Goal: Task Accomplishment & Management: Complete application form

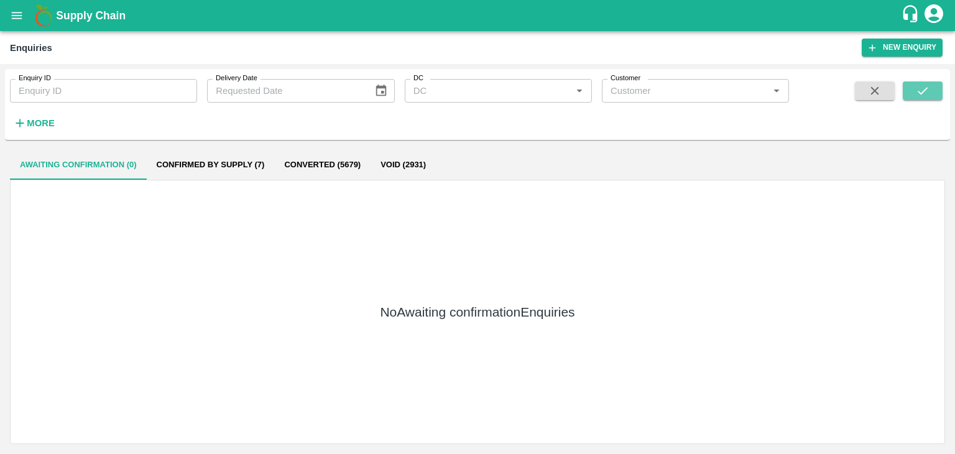
click at [910, 91] on button "submit" at bounding box center [922, 90] width 40 height 19
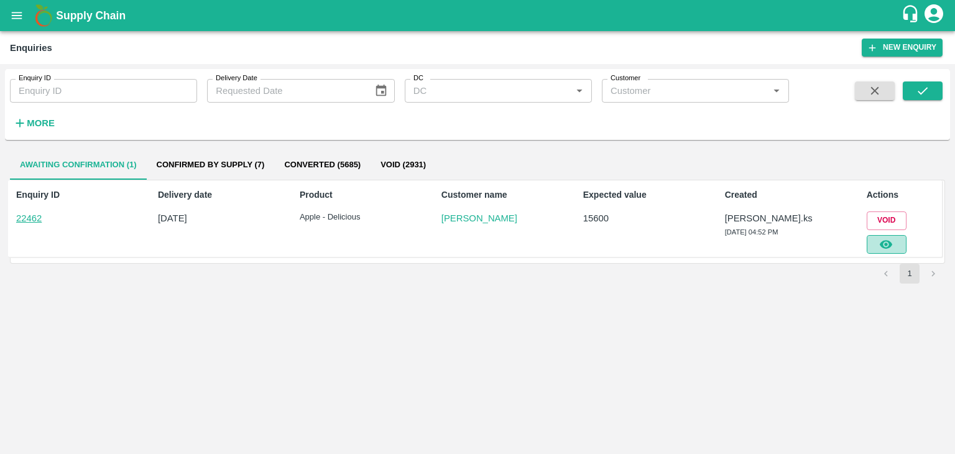
click at [885, 242] on icon "button" at bounding box center [885, 244] width 12 height 9
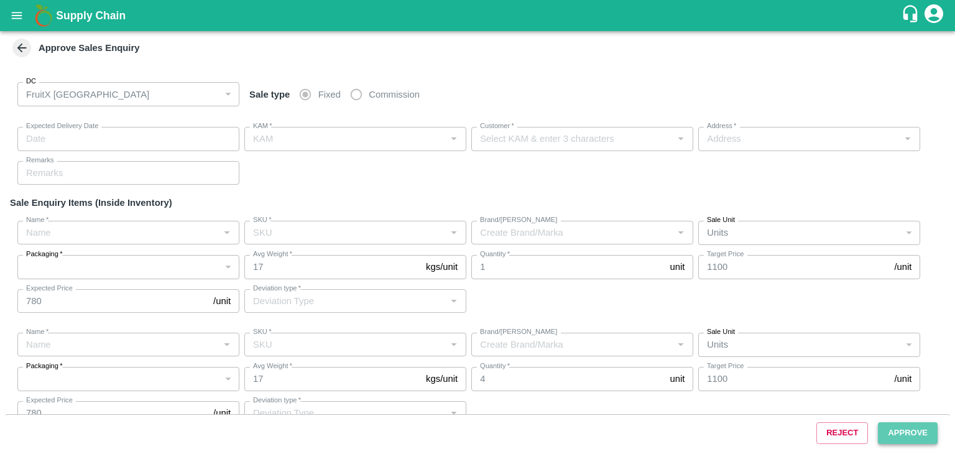
click at [925, 437] on button "Approve" at bounding box center [908, 433] width 60 height 22
type input "[DATE] 04:55 PM"
type input "[PERSON_NAME].ks"
type input "[PERSON_NAME]"
type input "Vaddarahatti, [GEOGRAPHIC_DATA], [GEOGRAPHIC_DATA], [GEOGRAPHIC_DATA] ([GEOGRAP…"
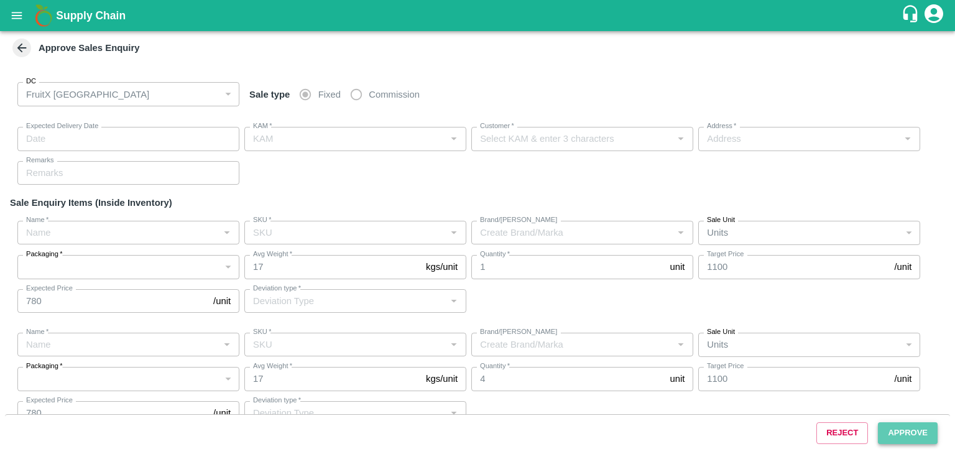
type input "Apple - Delicious"
type input "GF - 5 L"
type input "Others"
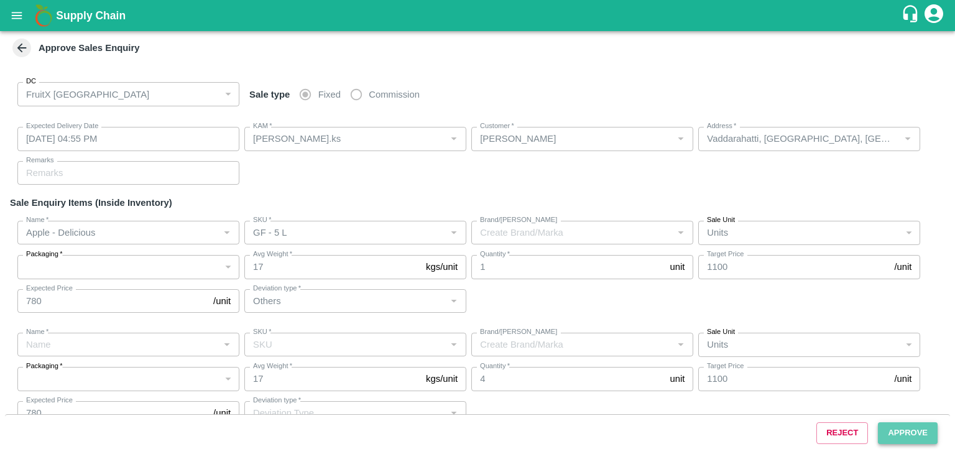
type input "Apple - Delicious"
type input "GF - 5 L"
type input "Others"
type input "Apple - Delicious"
type input "GF - 5 L"
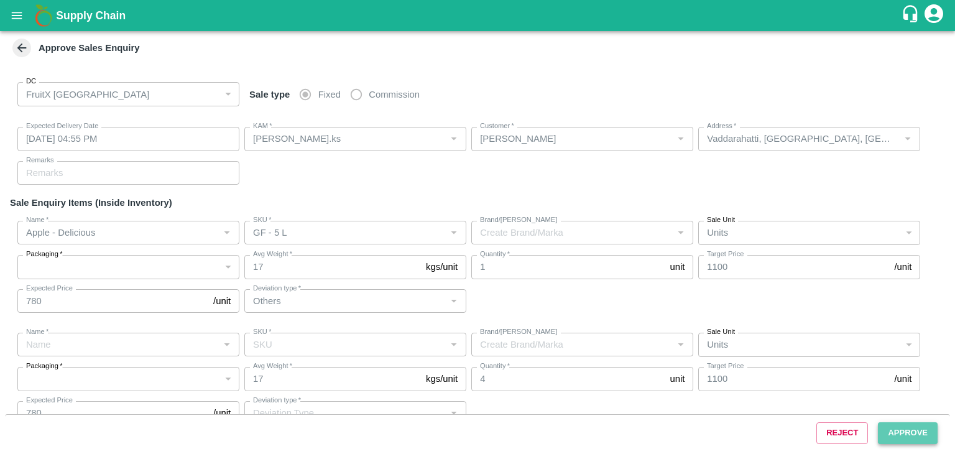
type input "Others"
type input "Apple - Delicious"
type input "GF - 5 L"
type input "Others"
type input "Apple - Delicious"
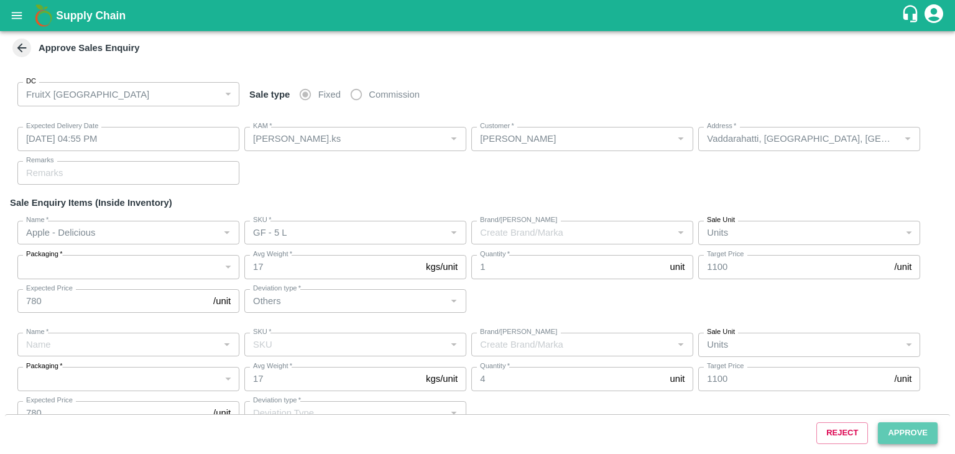
type input "SF - 5 L"
type input "Others"
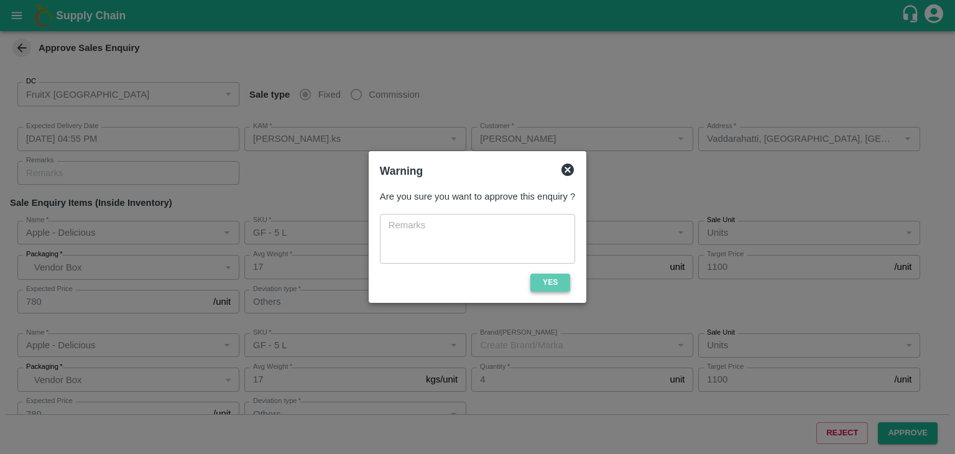
click at [566, 288] on button "Yes" at bounding box center [550, 282] width 40 height 18
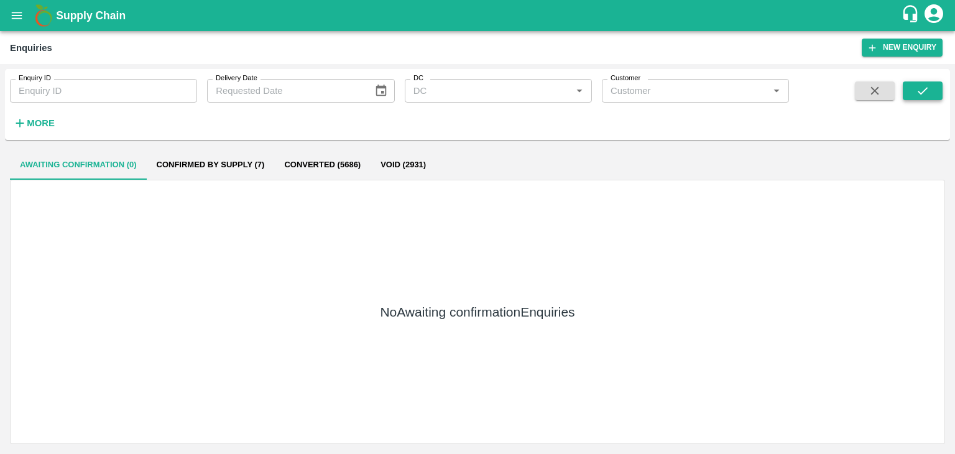
drag, startPoint x: 914, startPoint y: 103, endPoint x: 914, endPoint y: 96, distance: 6.2
click at [914, 96] on span at bounding box center [922, 106] width 40 height 51
click at [914, 96] on button "submit" at bounding box center [922, 90] width 40 height 19
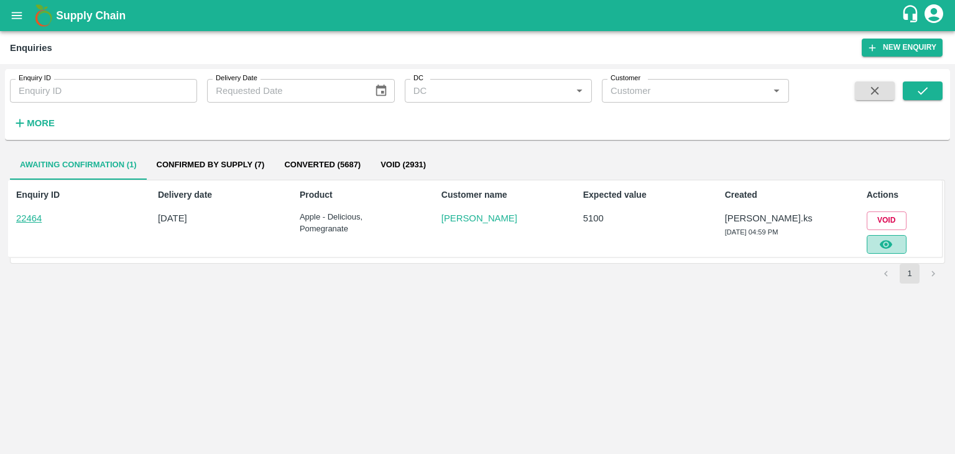
click at [882, 247] on icon "button" at bounding box center [886, 244] width 14 height 14
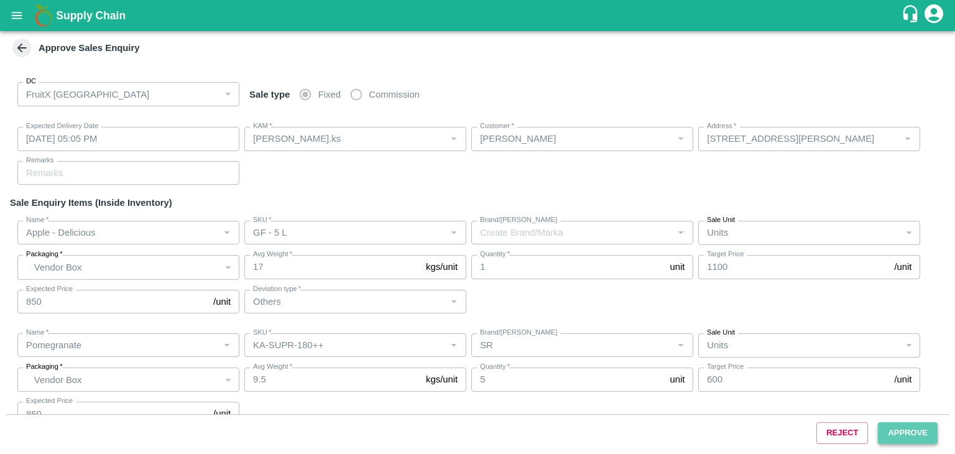
click at [900, 441] on button "Approve" at bounding box center [908, 433] width 60 height 22
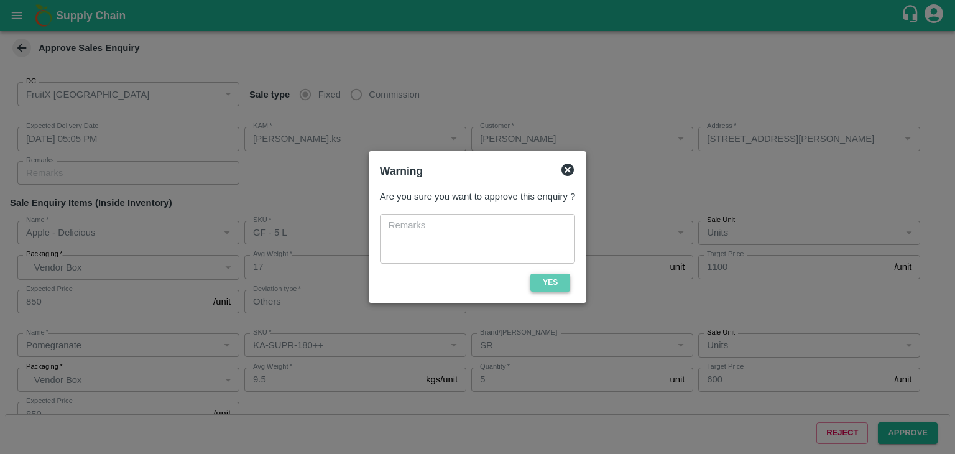
click at [559, 277] on button "Yes" at bounding box center [550, 282] width 40 height 18
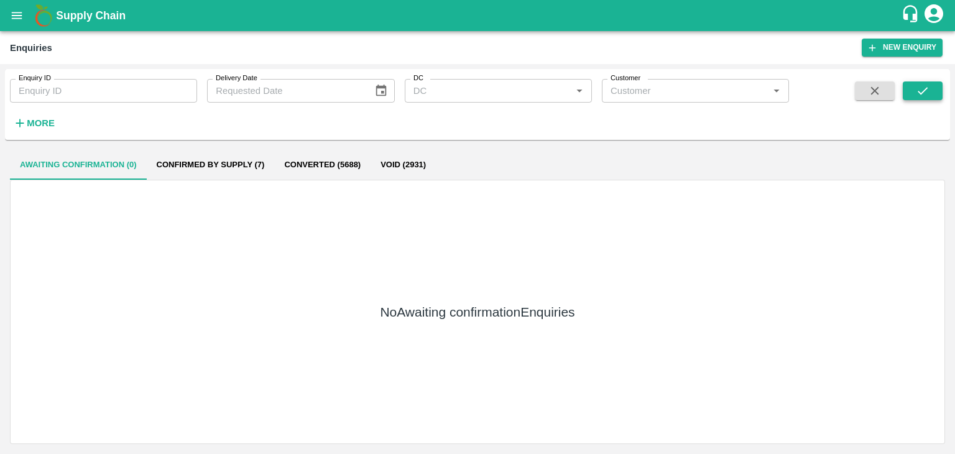
click at [927, 96] on span at bounding box center [922, 106] width 40 height 51
click at [927, 96] on icon "submit" at bounding box center [922, 91] width 14 height 14
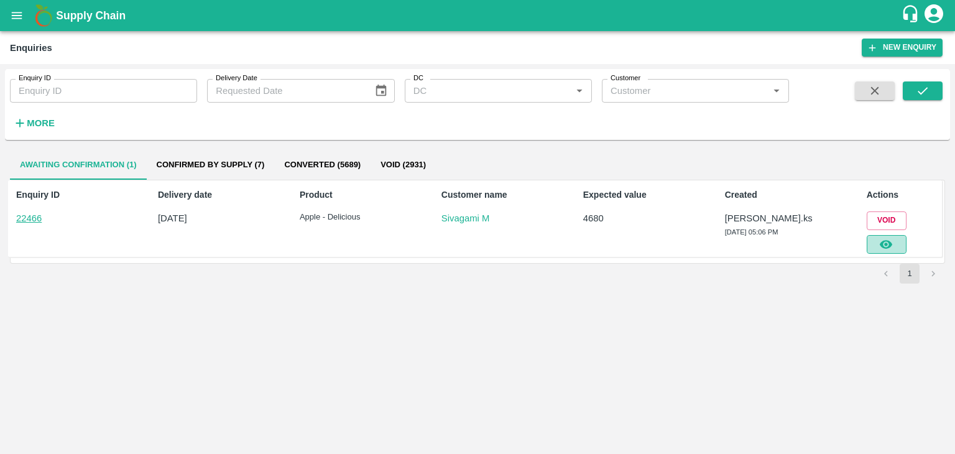
click at [874, 236] on button "button" at bounding box center [886, 244] width 40 height 19
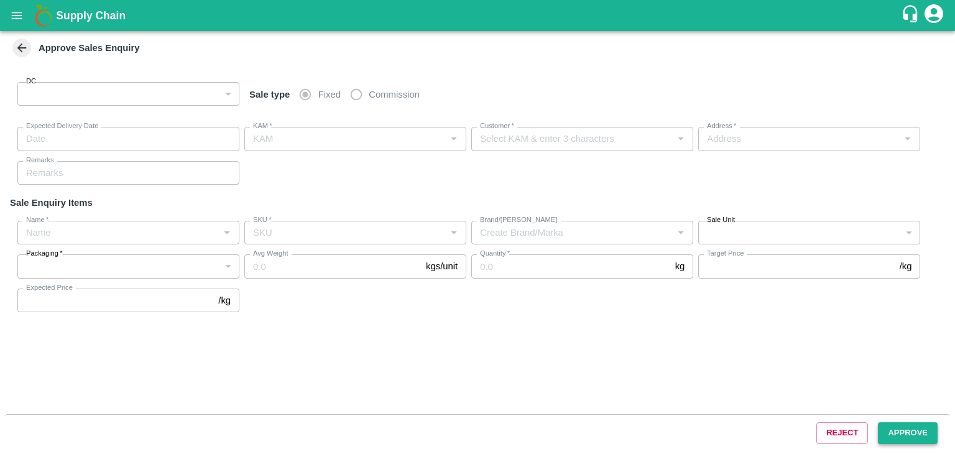
type input "147"
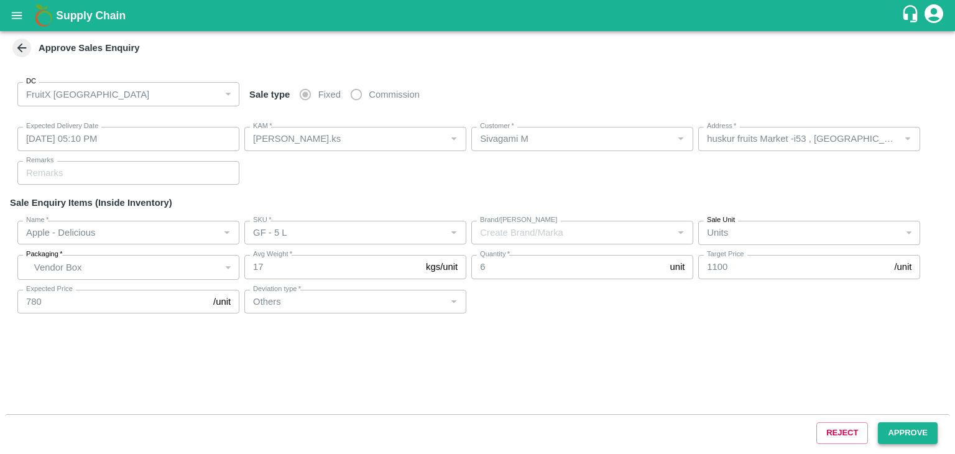
type input "[DATE] 05:10 PM"
type input "[PERSON_NAME].ks"
type input "Sivagami M"
type input "huskur fruits Market -i53 , [GEOGRAPHIC_DATA] , [GEOGRAPHIC_DATA], [GEOGRAPHIC_…"
click at [927, 432] on button "Approve" at bounding box center [908, 433] width 60 height 22
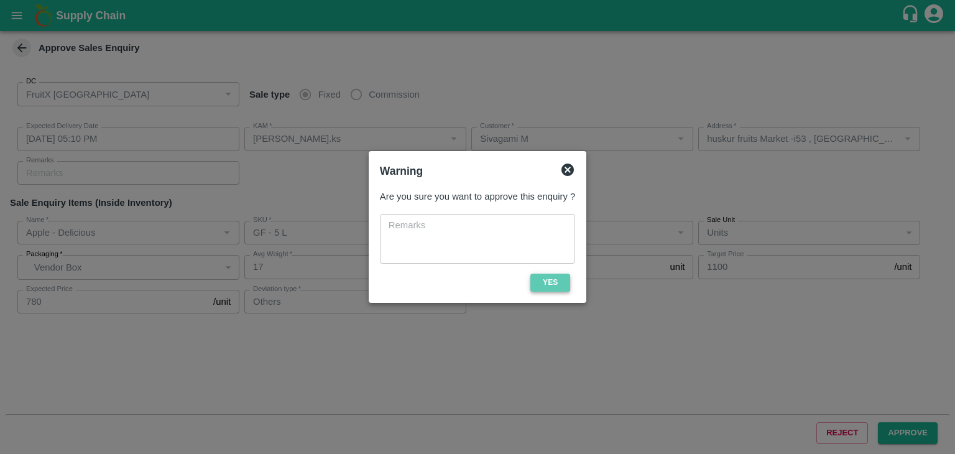
click at [564, 285] on button "Yes" at bounding box center [550, 282] width 40 height 18
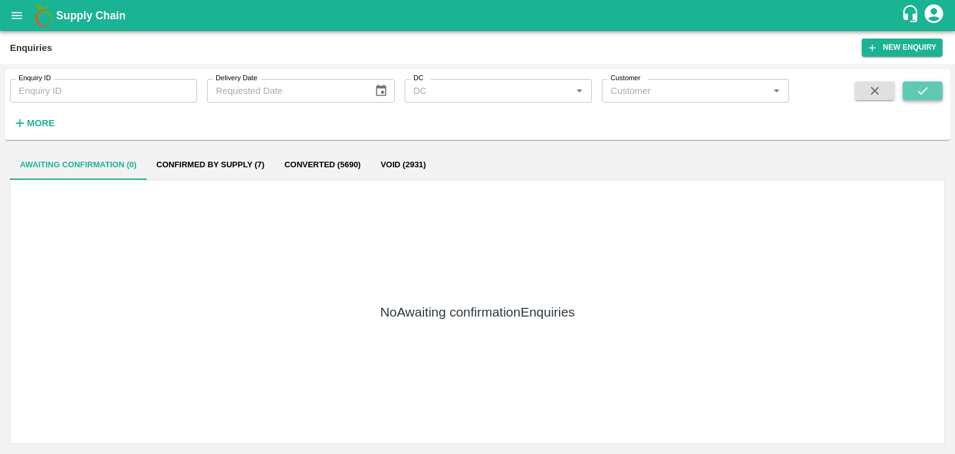
click at [925, 88] on icon "submit" at bounding box center [922, 90] width 10 height 7
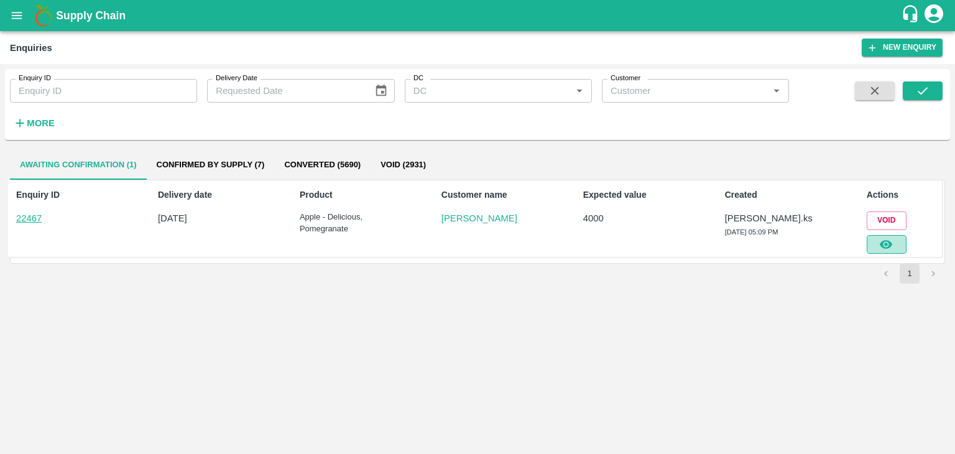
click at [871, 244] on button "button" at bounding box center [886, 244] width 40 height 19
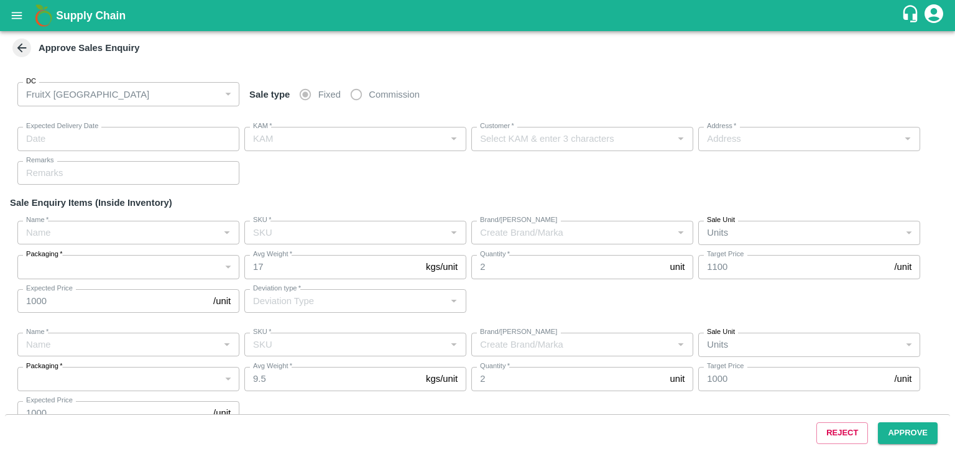
type input "[DATE] 05:15 PM"
type input "[PERSON_NAME].ks"
type input "[PERSON_NAME]"
type input "[STREET_ADDRESS][PERSON_NAME]"
type input "Apple - Delicious"
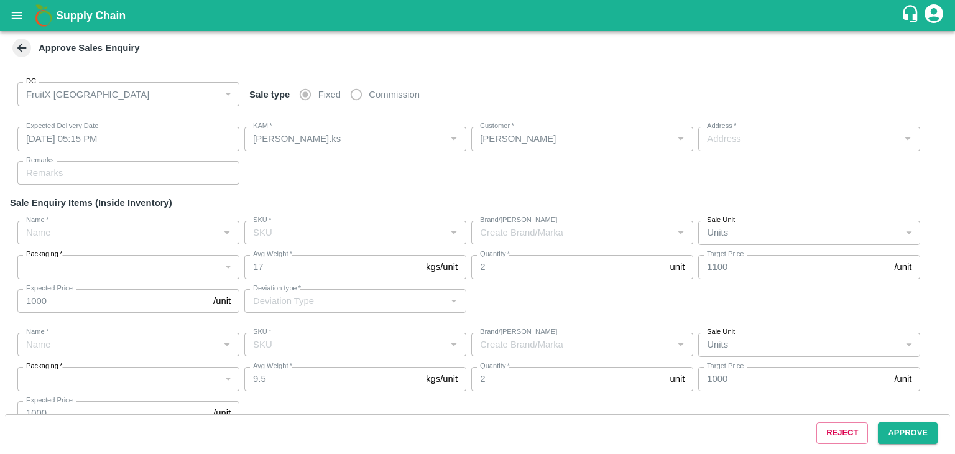
type input "GF - 5 L"
type input "Others"
type input "Pomegranate"
type input "KA-PRM-180-220"
type input "DON"
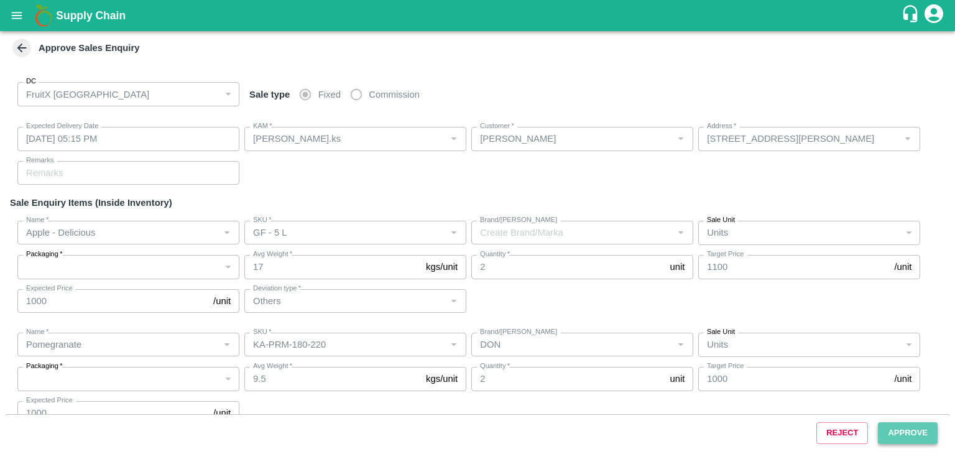
click at [899, 441] on button "Approve" at bounding box center [908, 433] width 60 height 22
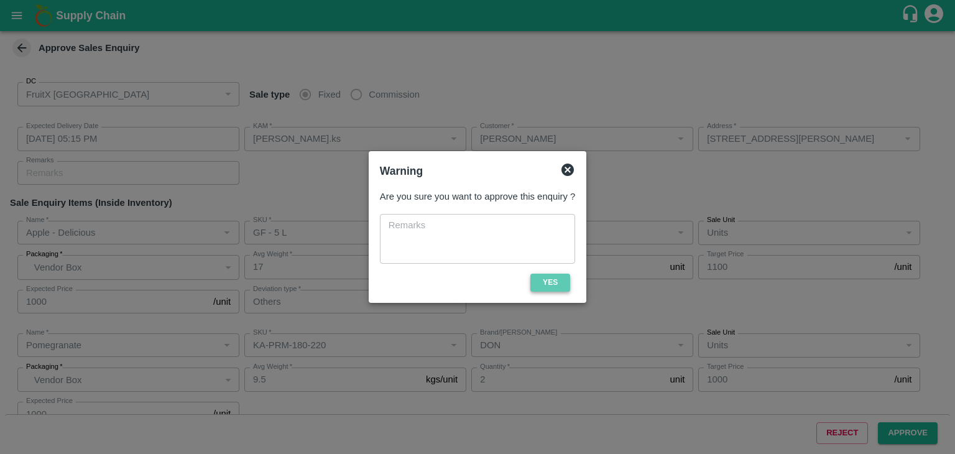
click at [554, 279] on button "Yes" at bounding box center [550, 282] width 40 height 18
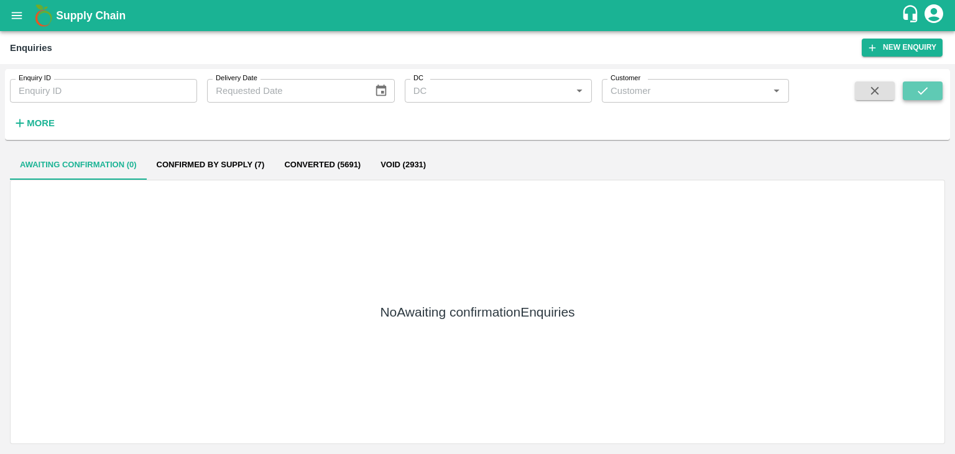
click at [917, 94] on icon "submit" at bounding box center [922, 91] width 14 height 14
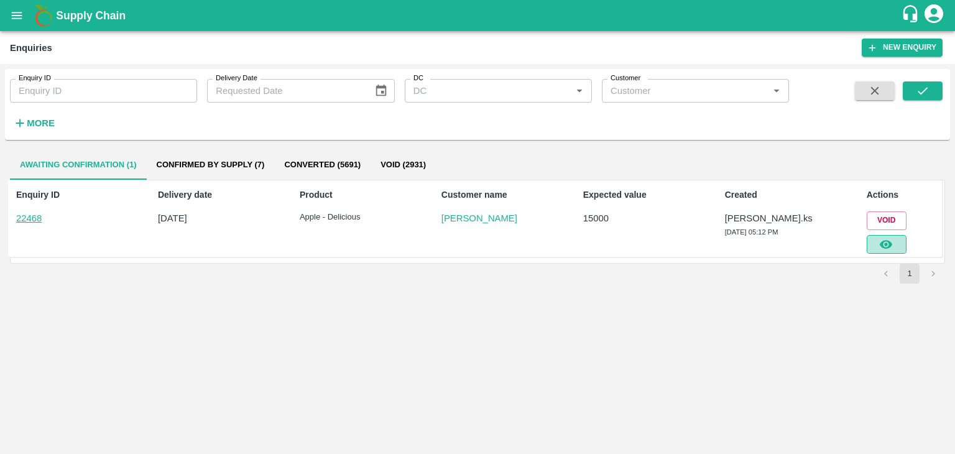
click at [895, 240] on button "button" at bounding box center [886, 244] width 40 height 19
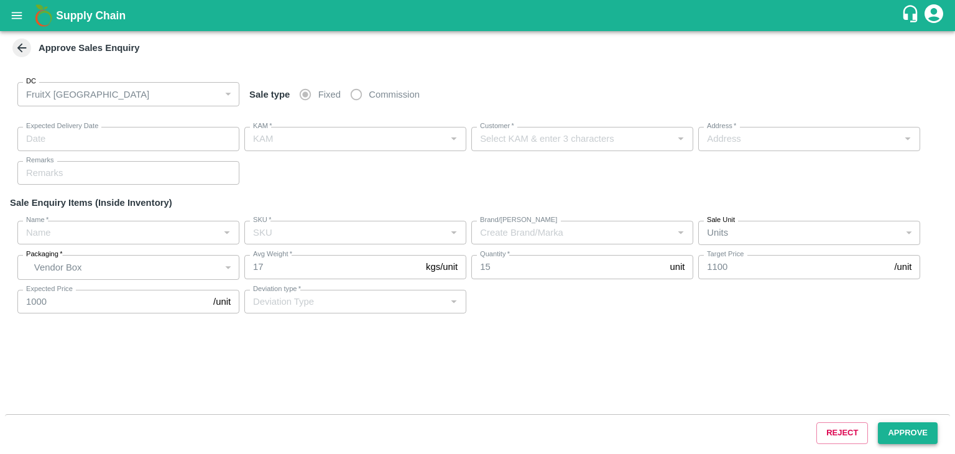
type input "[DATE] 05:25 PM"
type input "[PERSON_NAME].ks"
type input "[PERSON_NAME]"
type input "[STREET_ADDRESS]"
type input "Apple - Delicious"
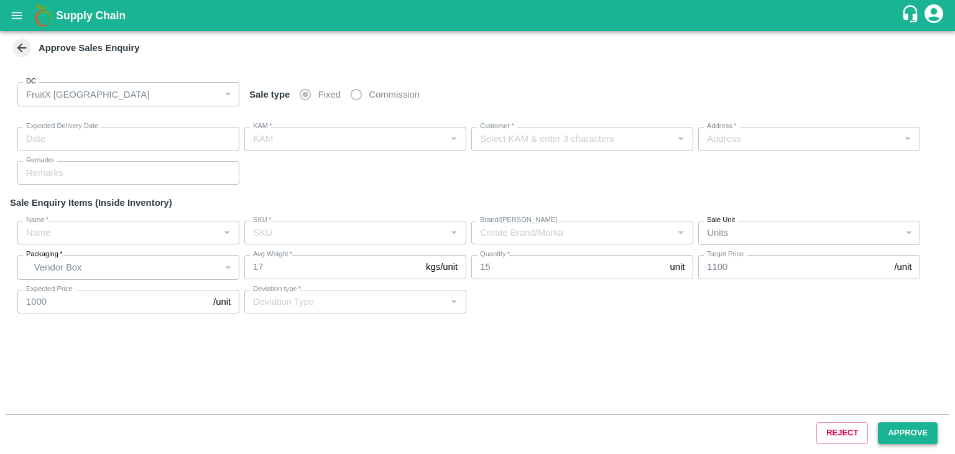
type input "GF - 5 L"
type input "Others"
click at [918, 443] on button "Approve" at bounding box center [908, 433] width 60 height 22
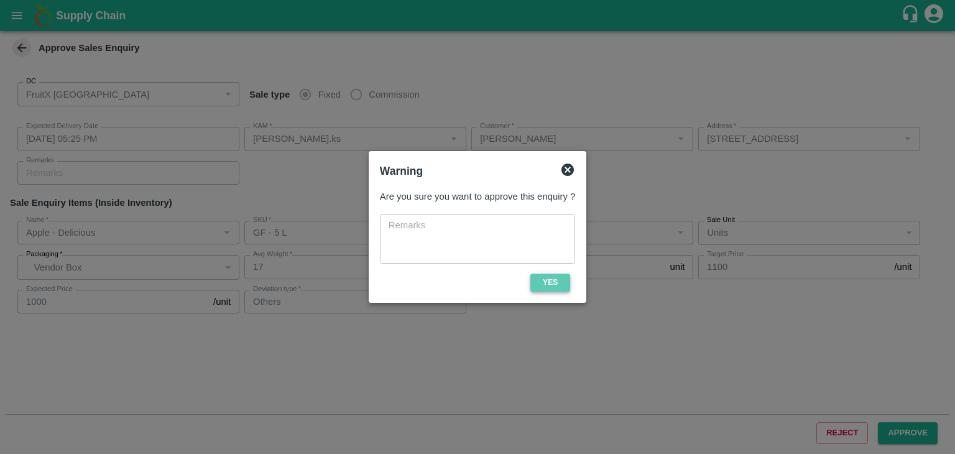
click at [554, 273] on button "Yes" at bounding box center [550, 282] width 40 height 18
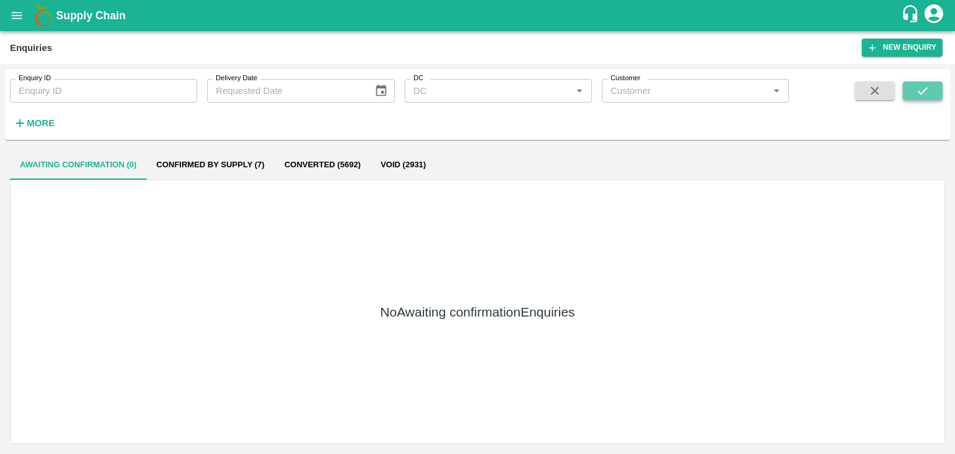
click at [927, 83] on button "submit" at bounding box center [922, 90] width 40 height 19
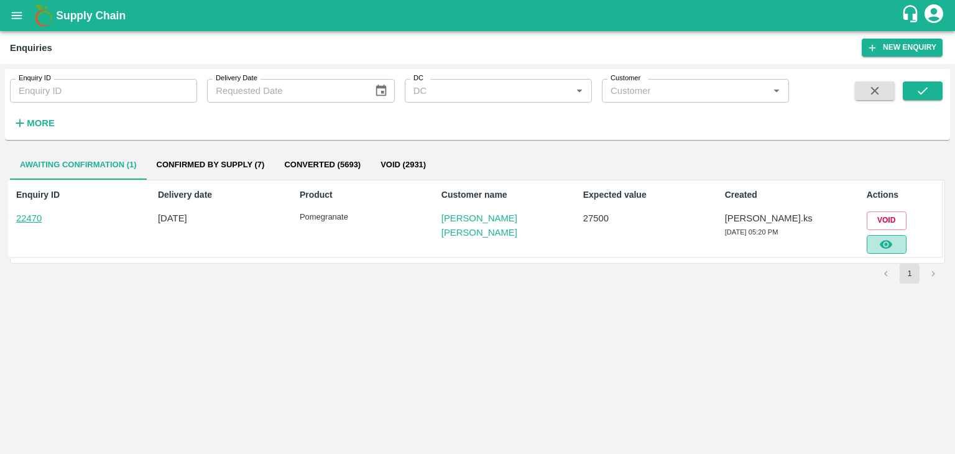
click at [889, 243] on icon "button" at bounding box center [885, 244] width 12 height 9
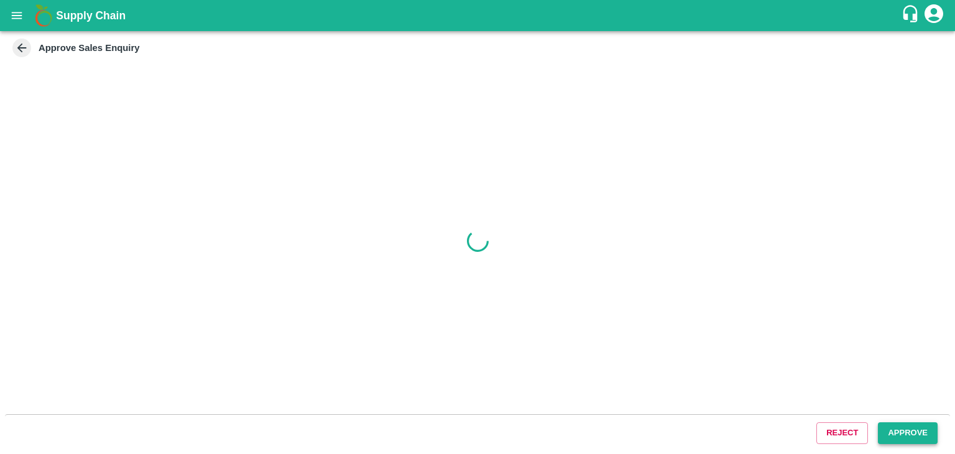
click at [925, 423] on button "Approve" at bounding box center [908, 433] width 60 height 22
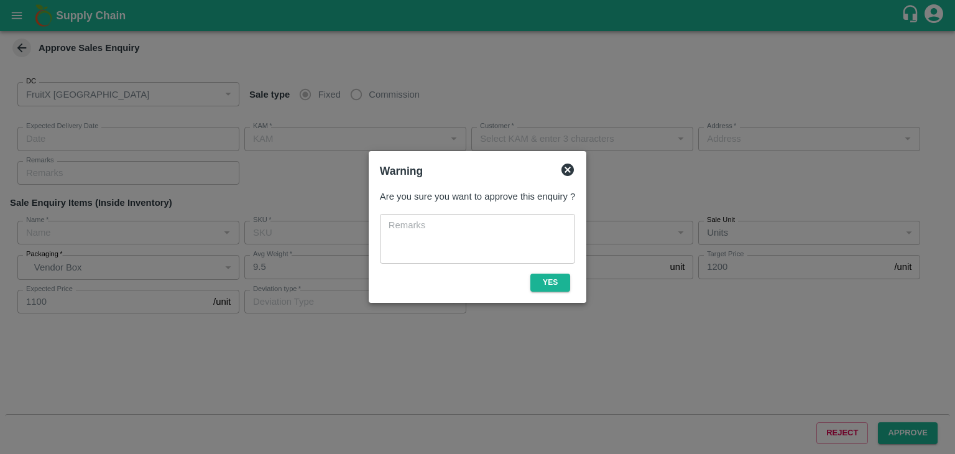
type input "[DATE] 05:20 PM"
type input "[PERSON_NAME].ks"
type input "[PERSON_NAME] [PERSON_NAME]"
type input "S/O: [PERSON_NAME], Tendekere Krishnarajpet Mandya, [GEOGRAPHIC_DATA], [GEOGRAP…"
type input "Pomegranate"
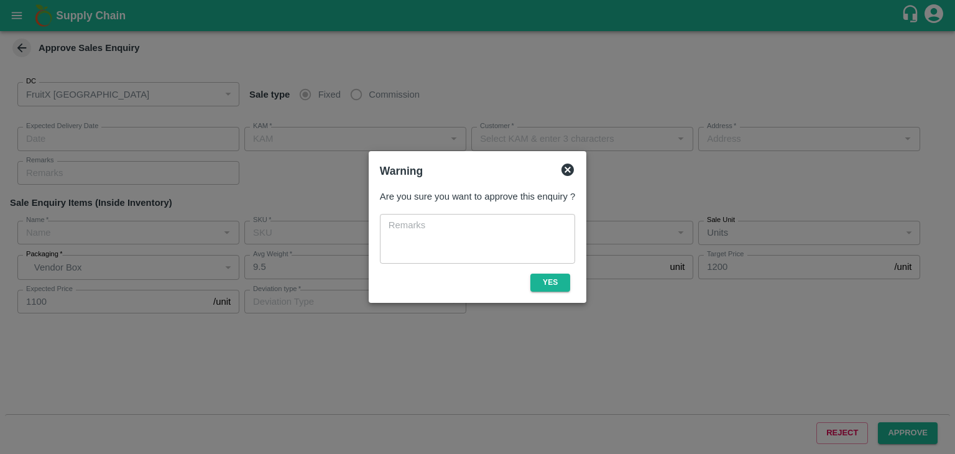
type input "KA-PRM-250-300"
type input "PRK"
type input "Others"
click at [540, 288] on button "Yes" at bounding box center [550, 282] width 40 height 18
